Goal: Information Seeking & Learning: Learn about a topic

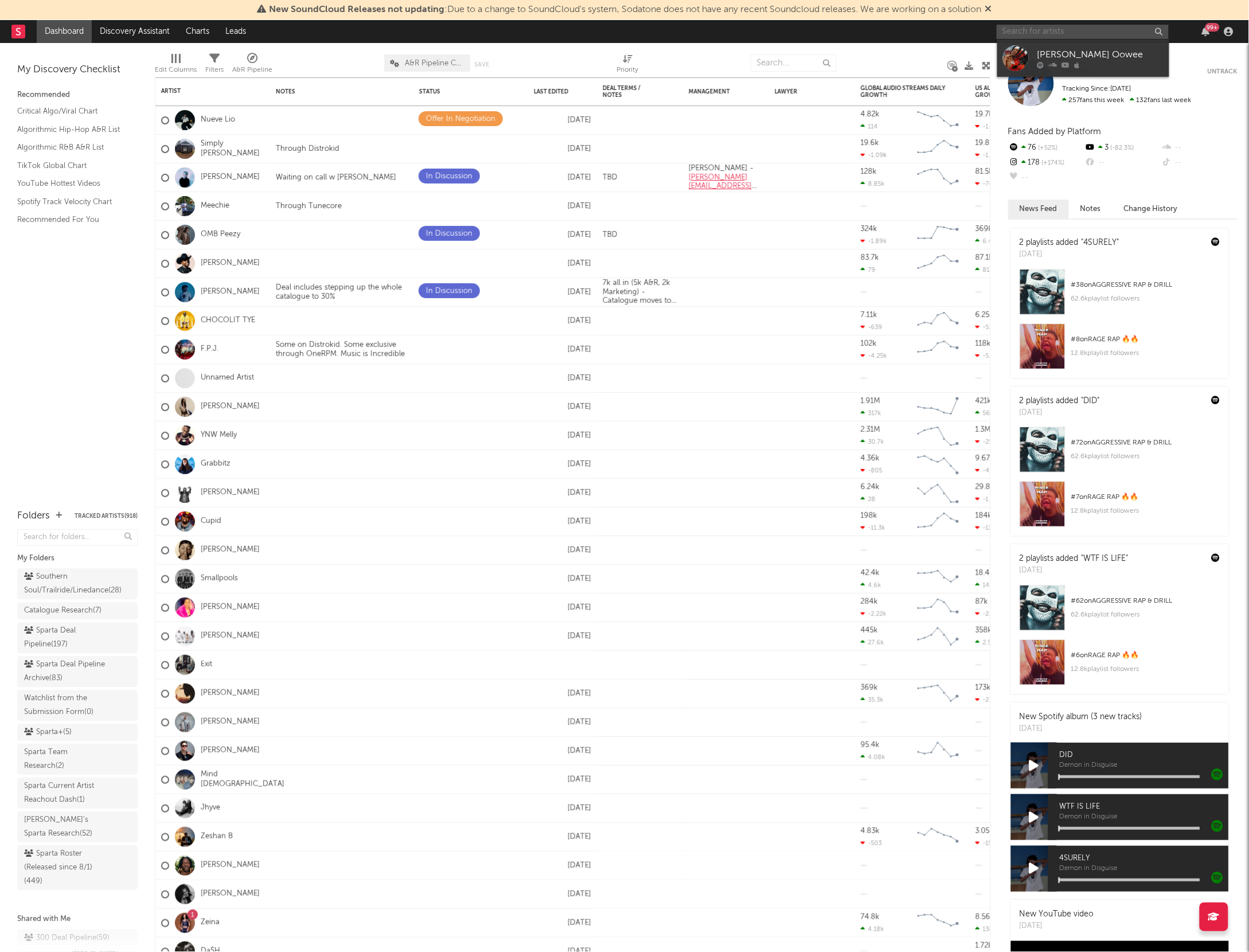
click at [1090, 39] on body "New SoundCloud Releases not updating : Due to a change to SoundCloud's system, …" at bounding box center [624, 476] width 1249 height 952
type input "nephew [PERSON_NAME]"
click at [1083, 52] on div "[PERSON_NAME]" at bounding box center [1100, 54] width 126 height 13
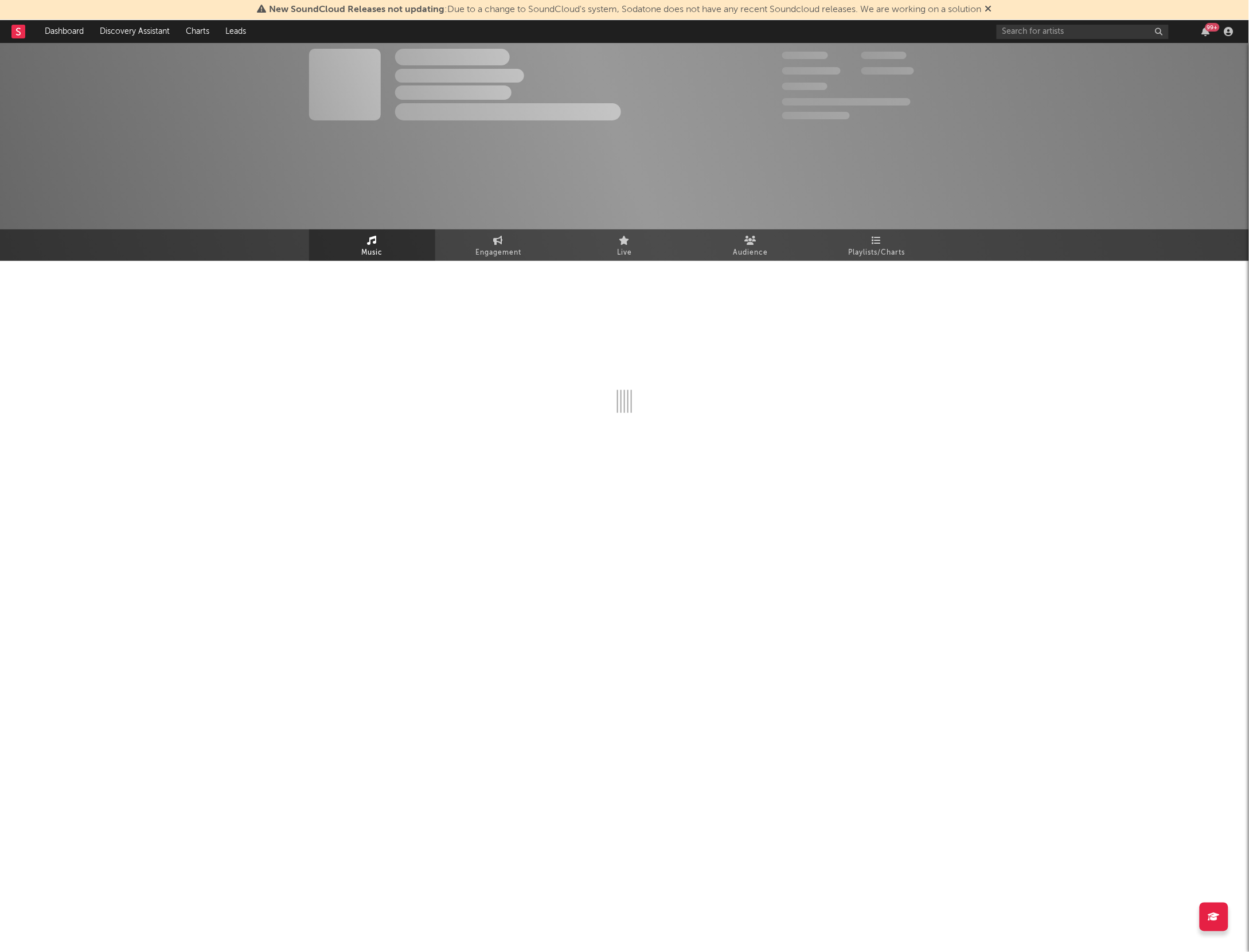
select select "6m"
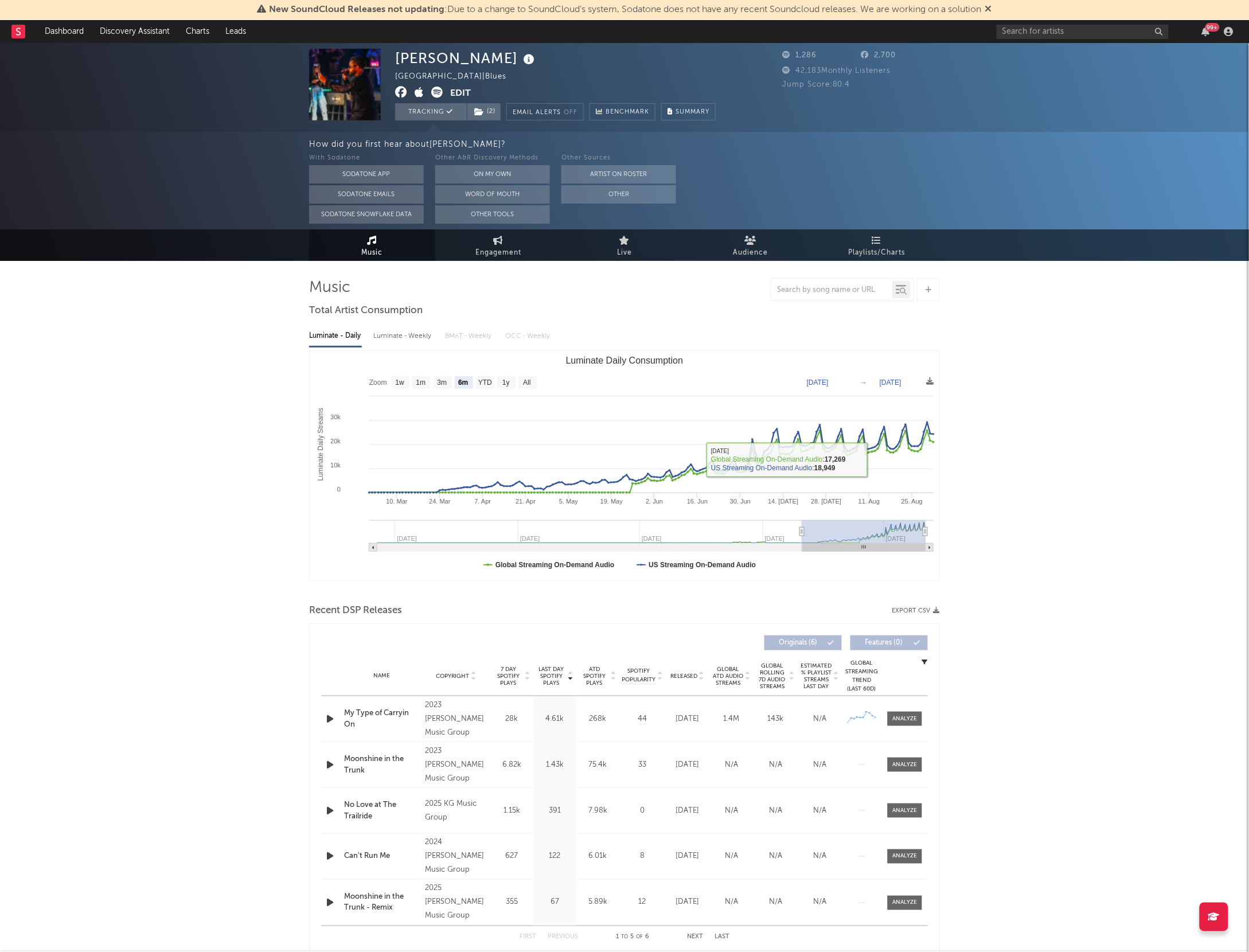
scroll to position [128, 0]
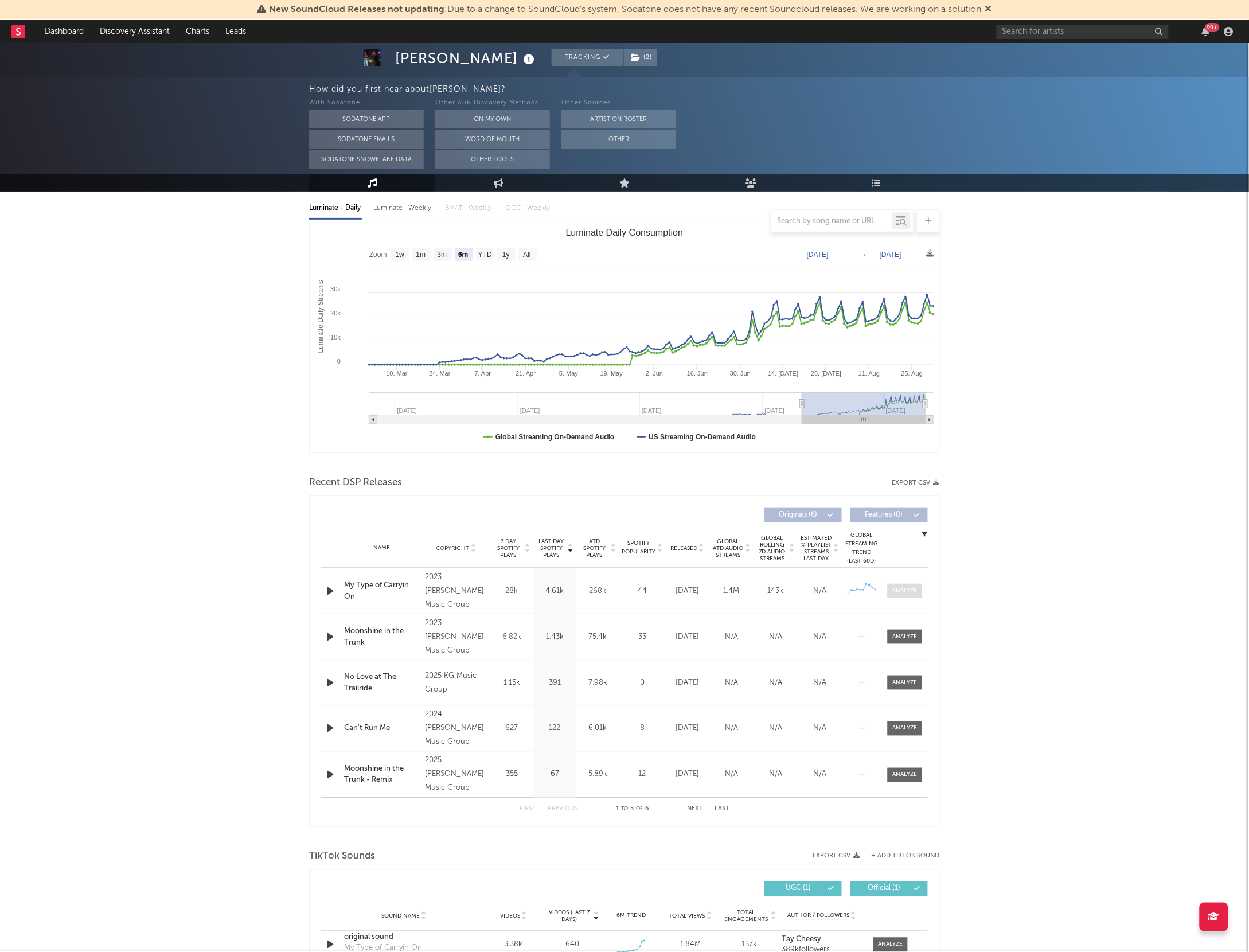
click at [912, 595] on div at bounding box center [905, 591] width 25 height 9
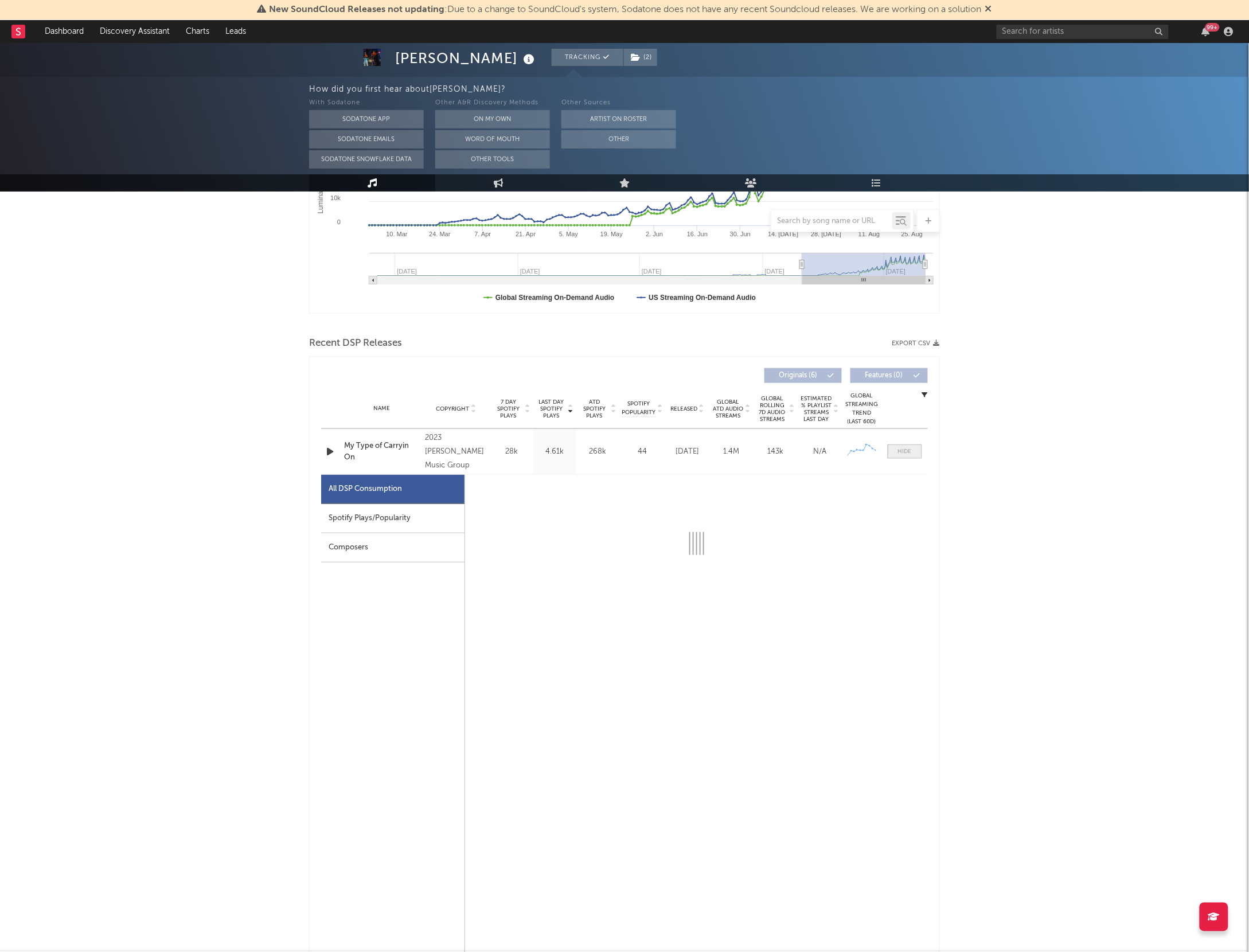
select select "1w"
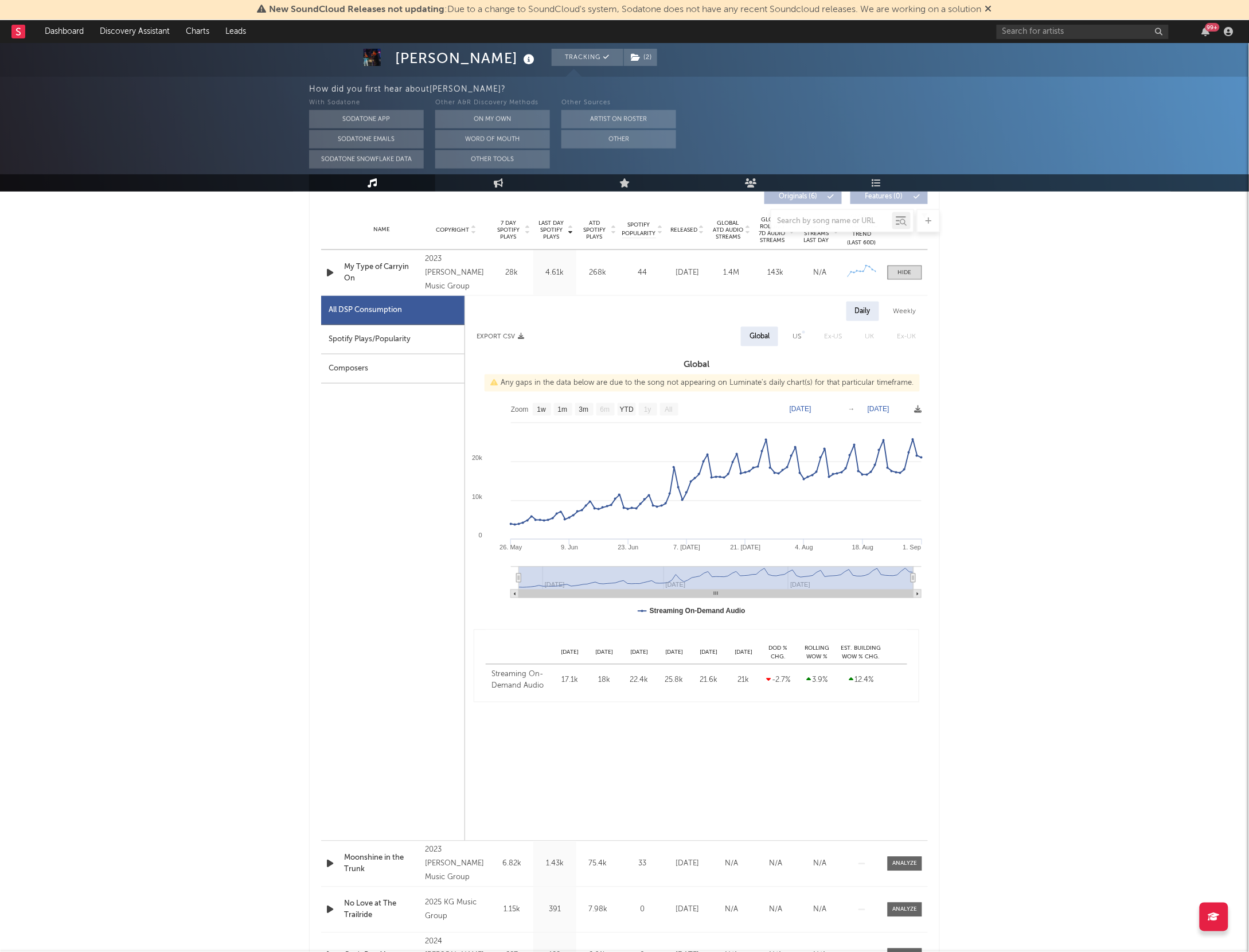
scroll to position [449, 0]
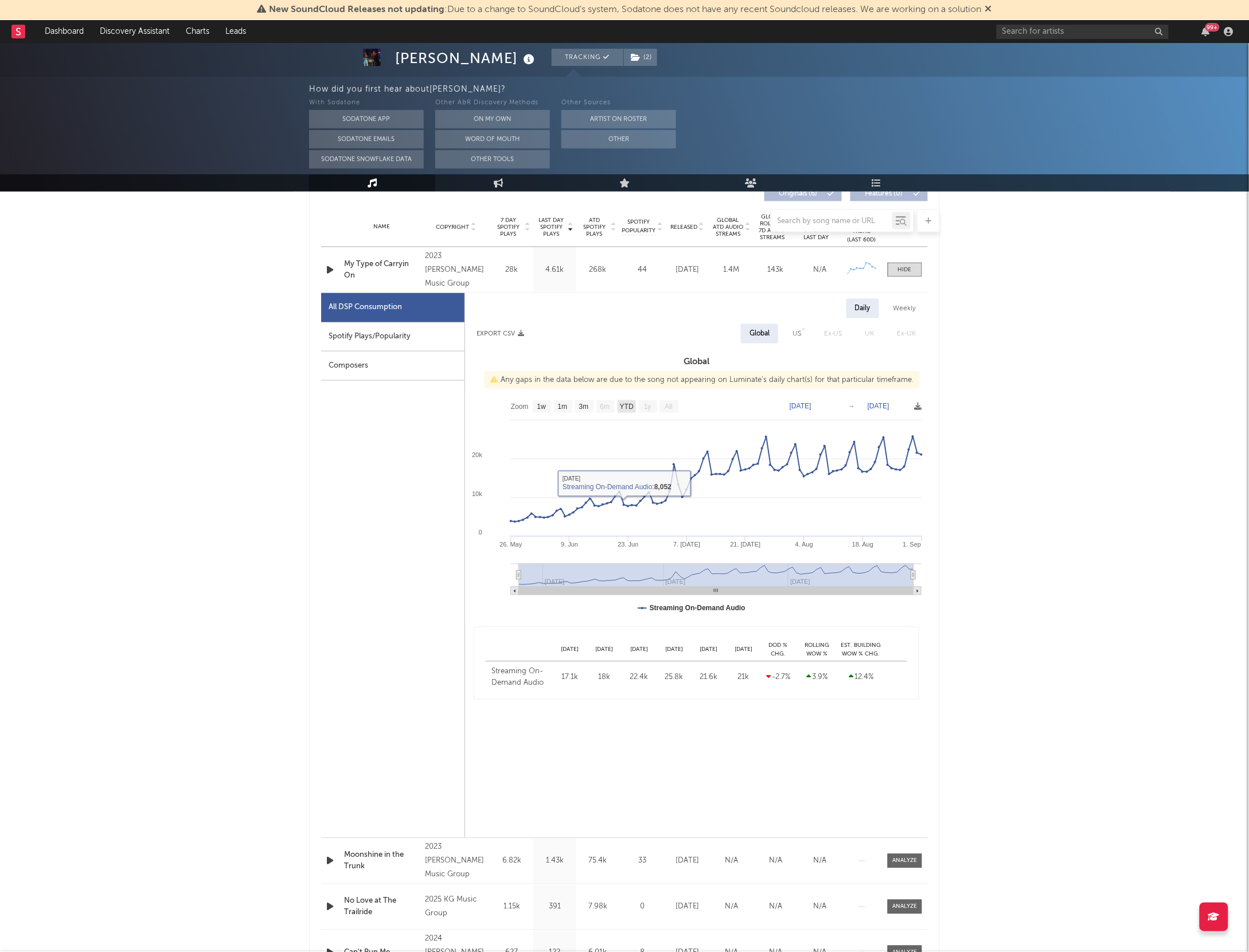
click at [623, 404] on text "YTD" at bounding box center [627, 407] width 13 height 8
select select "YTD"
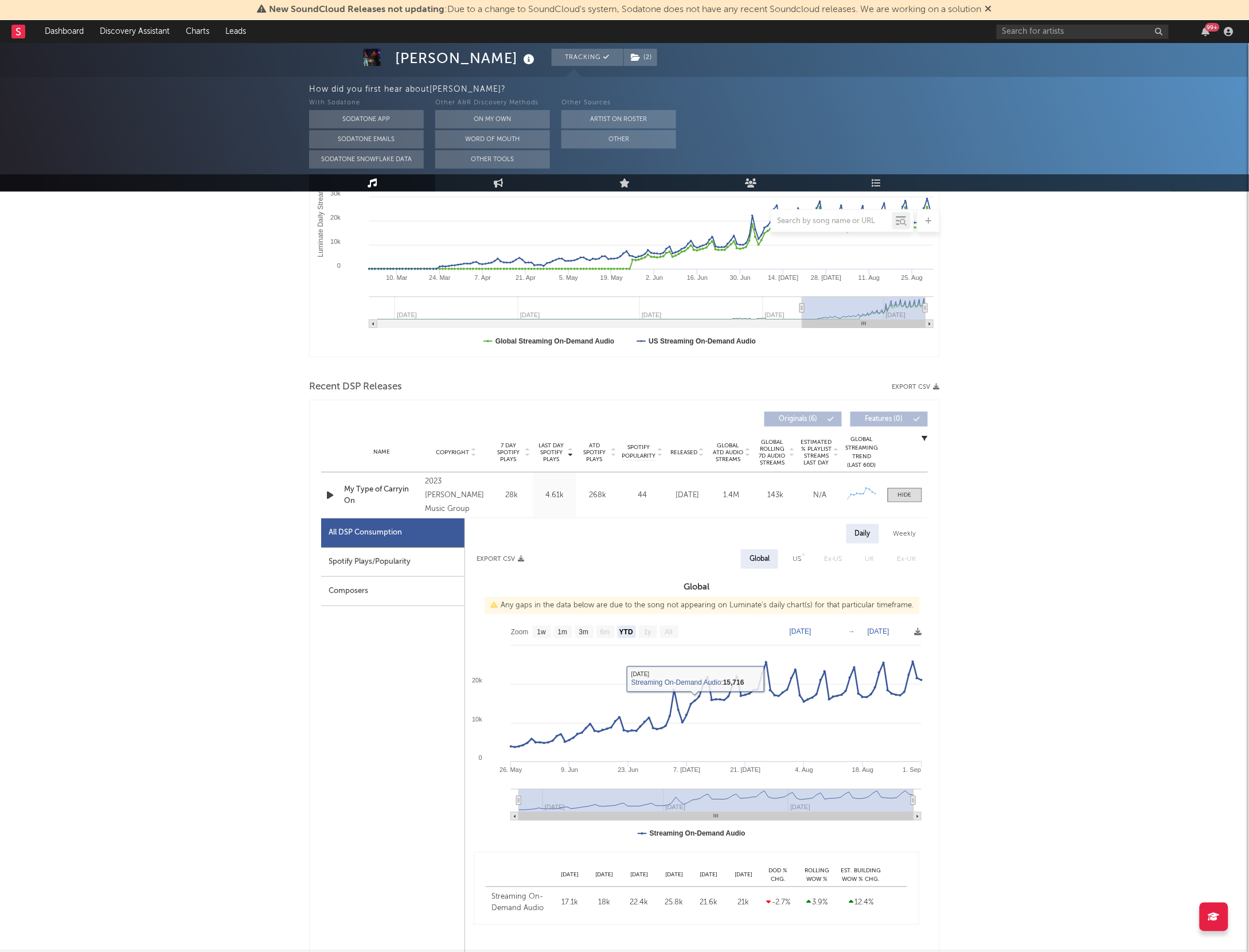
scroll to position [0, 0]
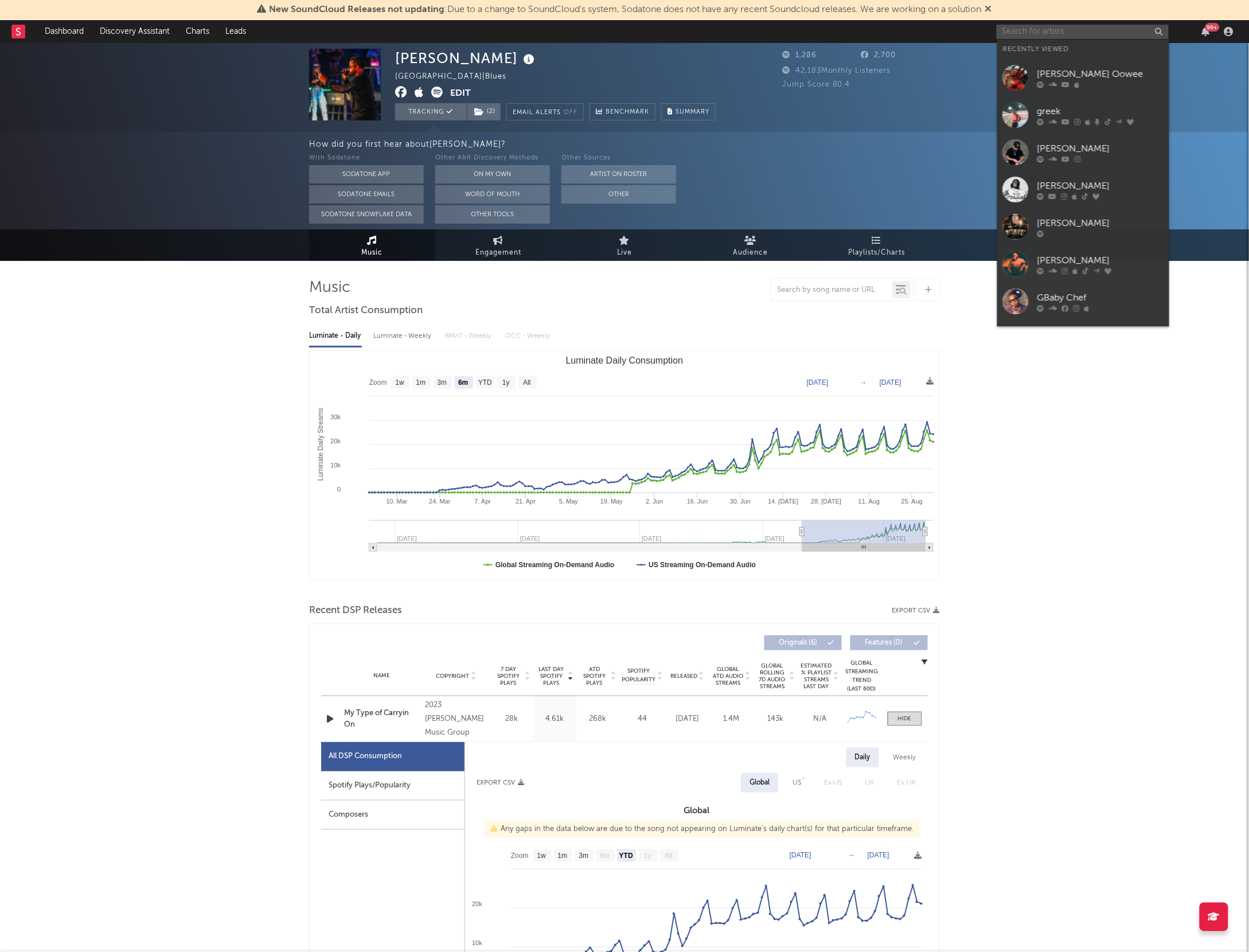
click at [1064, 27] on input "text" at bounding box center [1083, 32] width 172 height 14
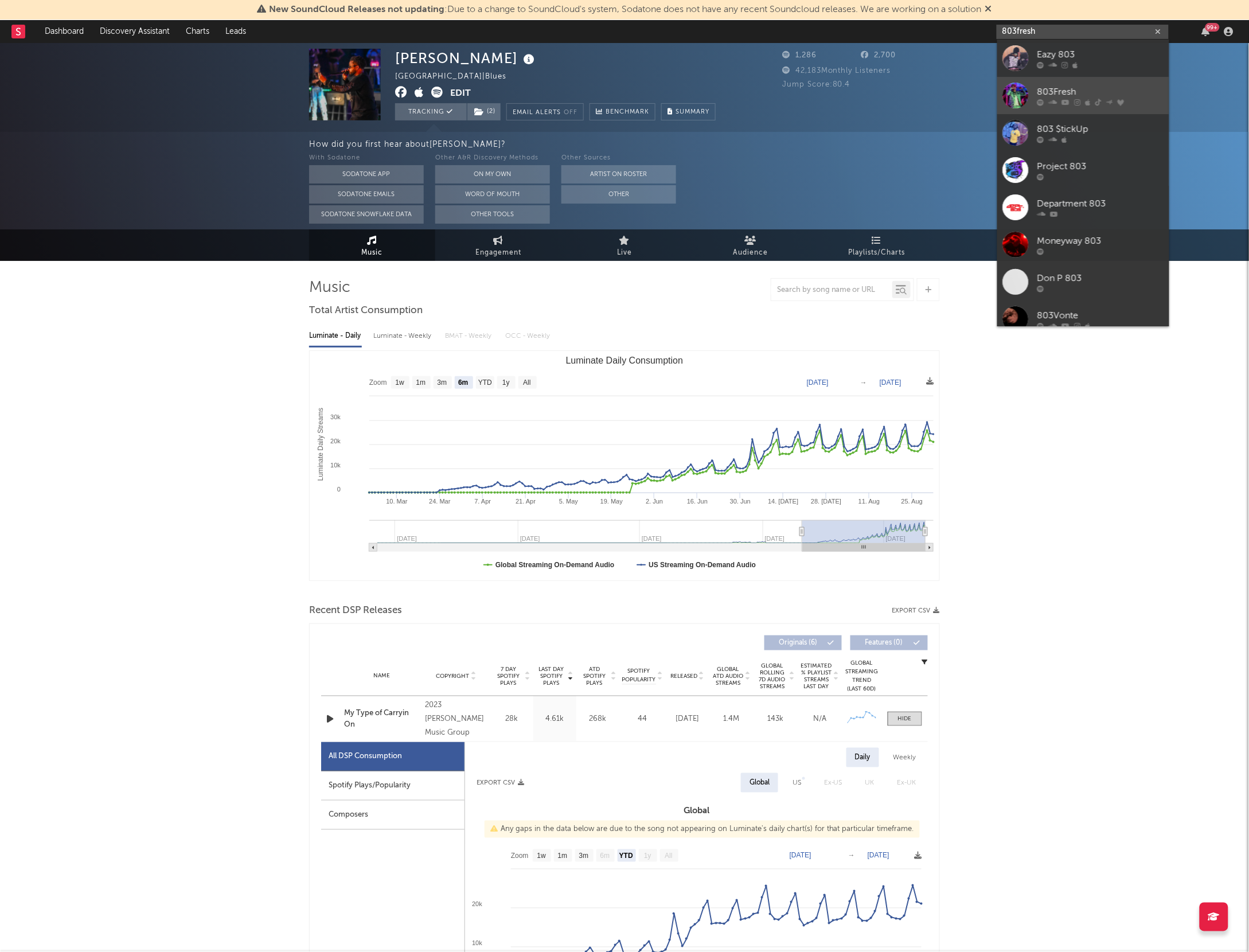
type input "803fresh"
click at [1037, 91] on div "803Fresh" at bounding box center [1100, 91] width 126 height 13
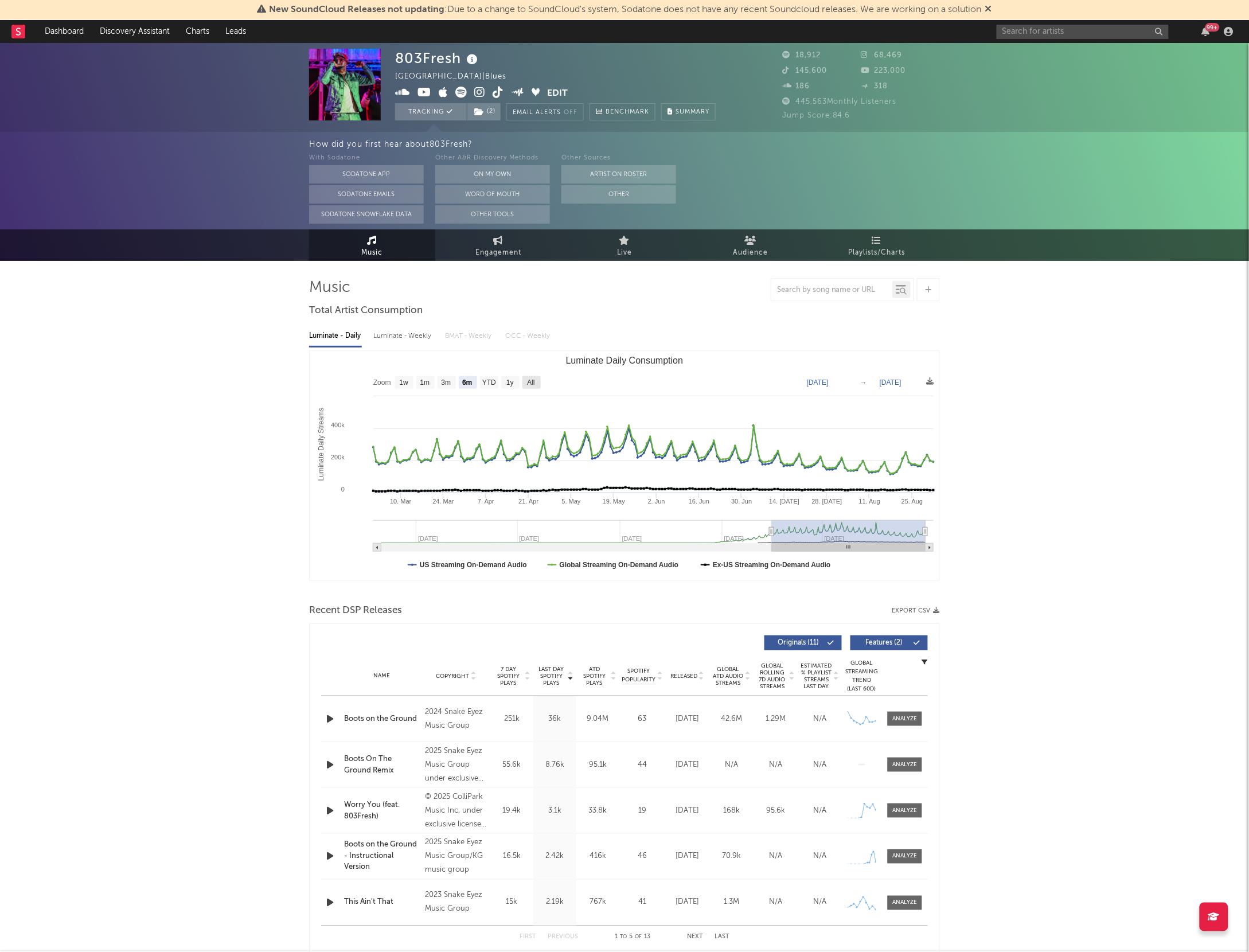
click at [532, 381] on text "All" at bounding box center [530, 383] width 7 height 8
select select "All"
type input "[DATE]"
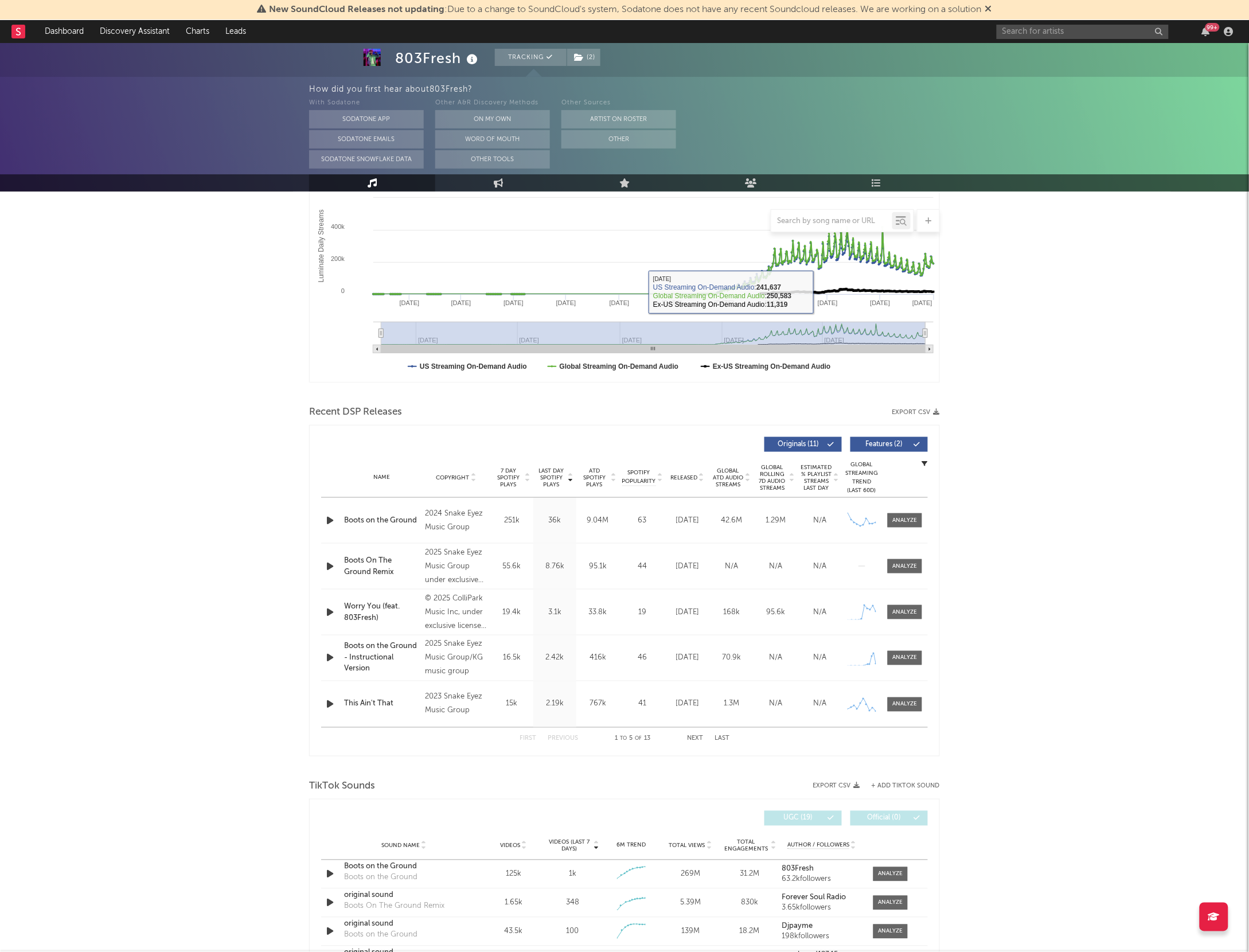
scroll to position [252, 0]
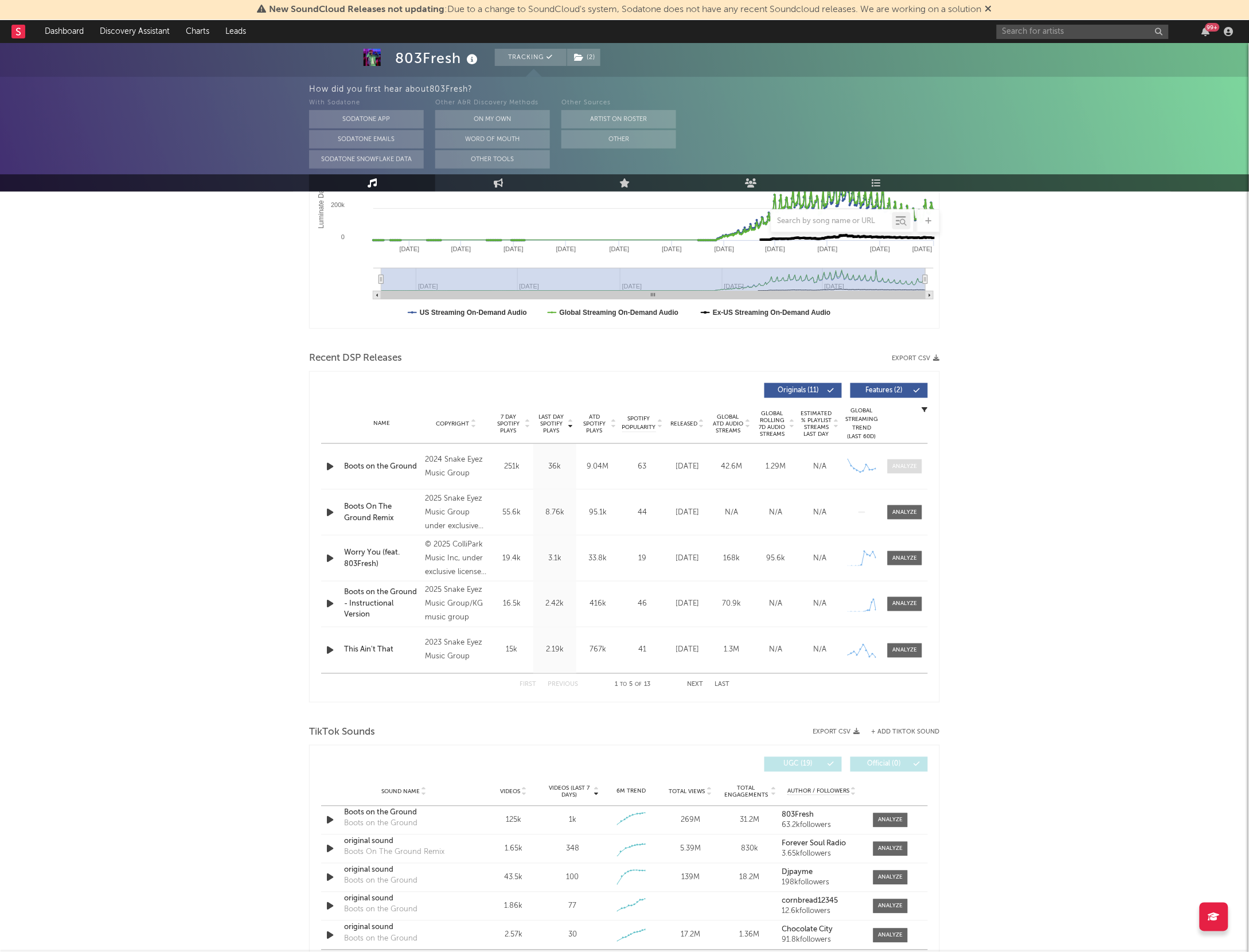
click at [908, 461] on span at bounding box center [905, 466] width 34 height 14
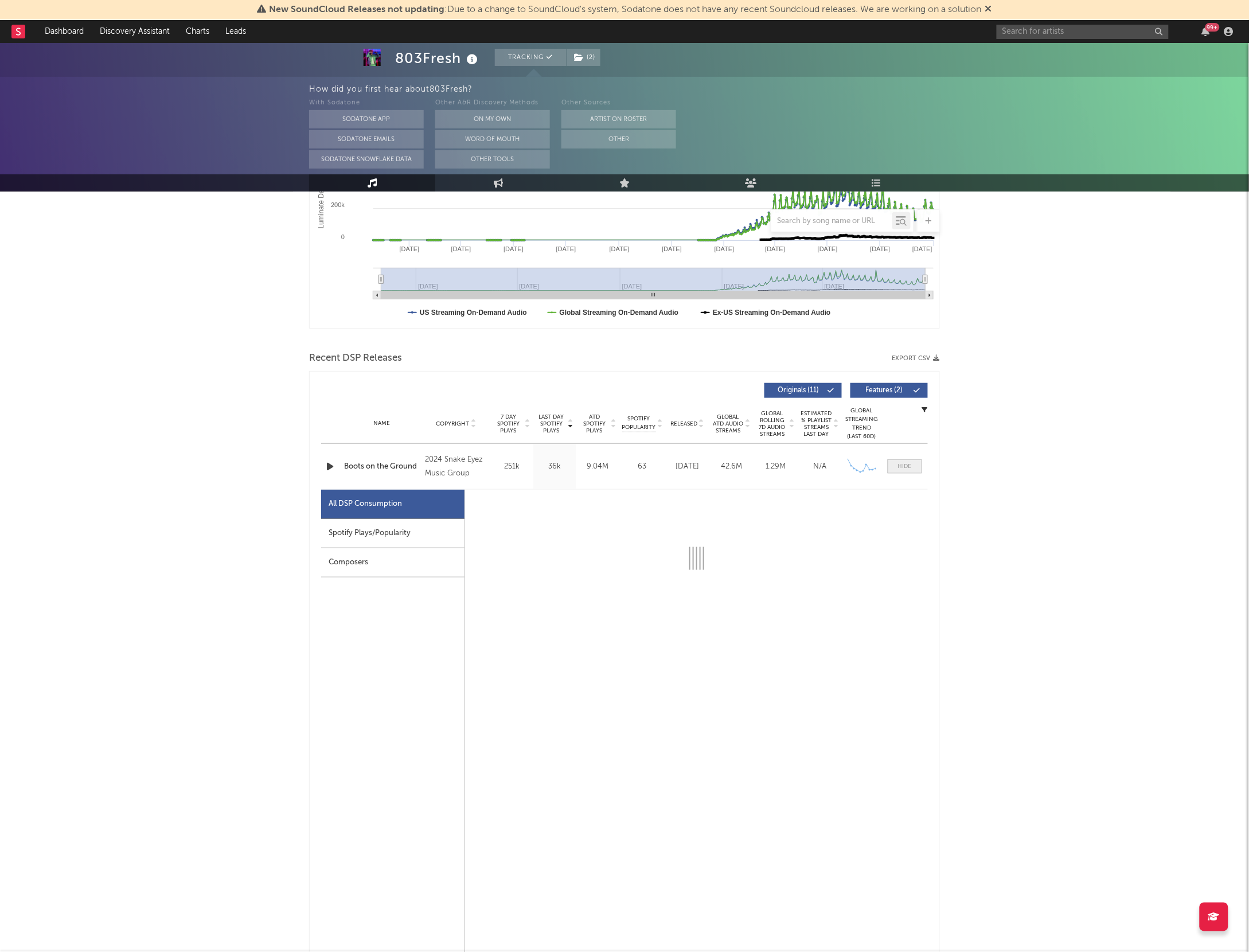
select select "6m"
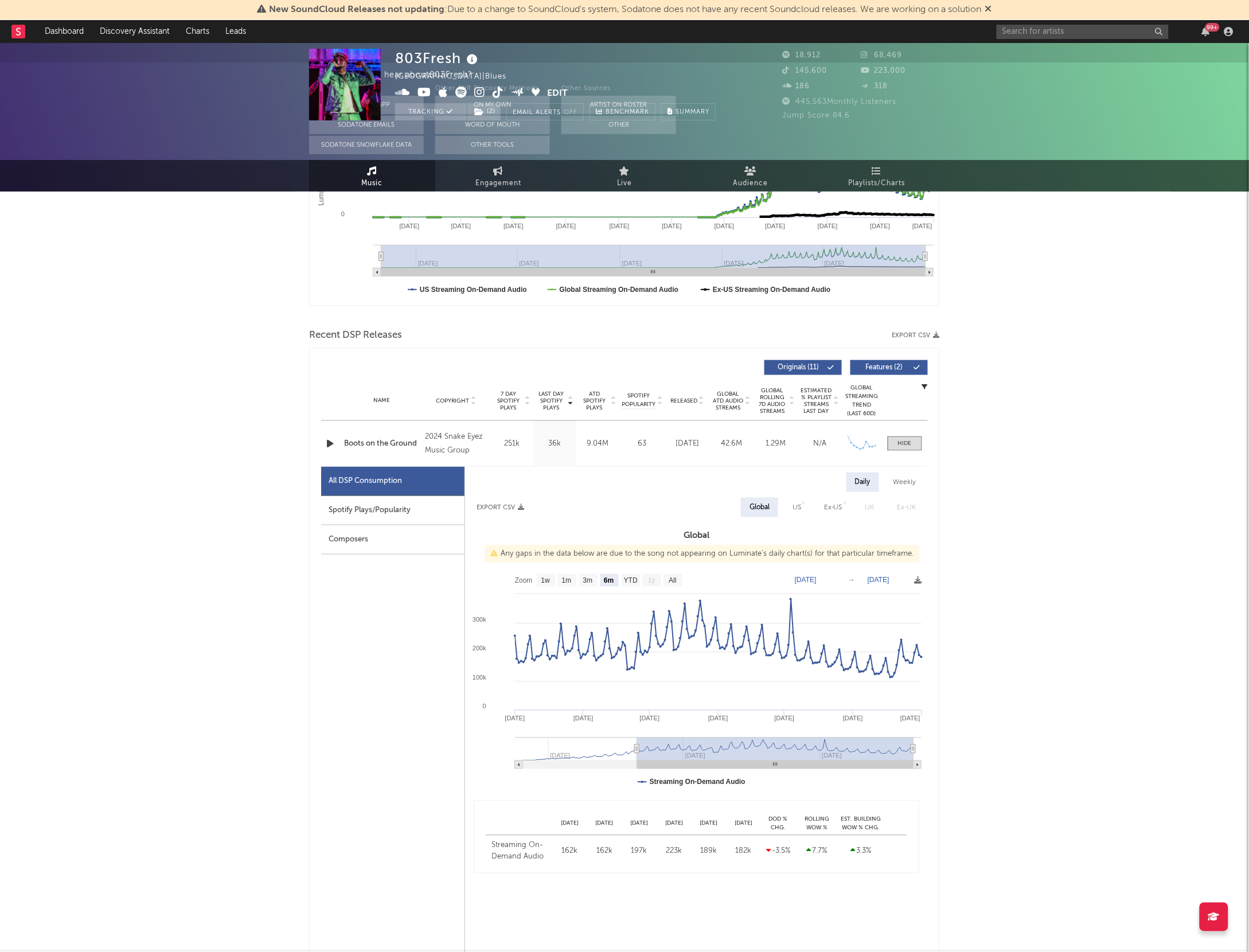
scroll to position [0, 0]
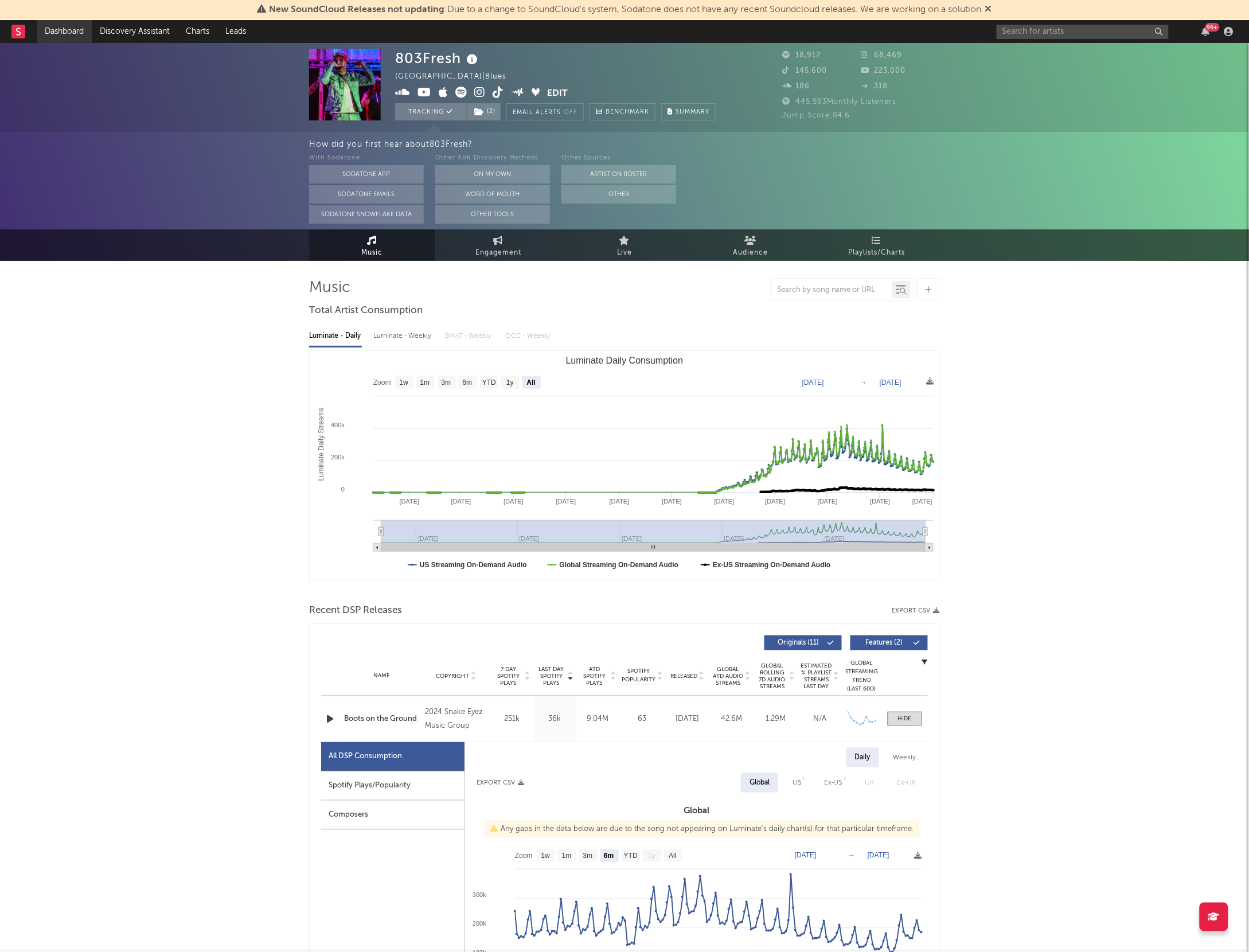
click at [60, 30] on link "Dashboard" at bounding box center [65, 32] width 55 height 23
